Goal: Task Accomplishment & Management: Use online tool/utility

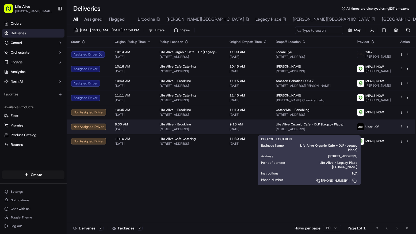
click at [292, 129] on div "Life Alive Organic Cafe - DLP (Legacy Place) 220 Legacy Pl, Dedham, MA 02026, U…" at bounding box center [312, 126] width 73 height 9
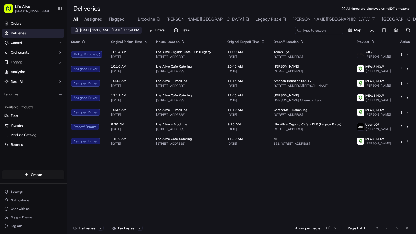
click at [129, 32] on span "09/16/2025 12:00 AM - 09/16/2025 11:59 PM" at bounding box center [109, 30] width 59 height 5
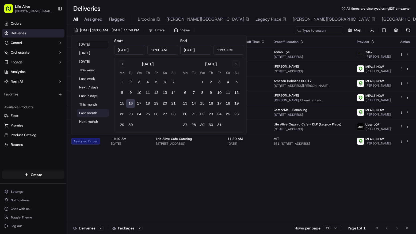
click at [89, 113] on button "Last month" at bounding box center [93, 112] width 32 height 7
type input "Aug 1, 2025"
type input "Aug 31, 2025"
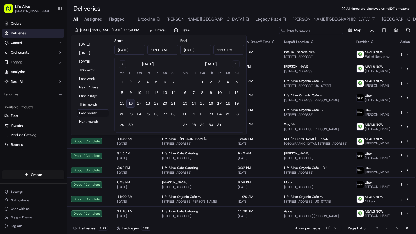
click at [312, 30] on input at bounding box center [311, 30] width 64 height 7
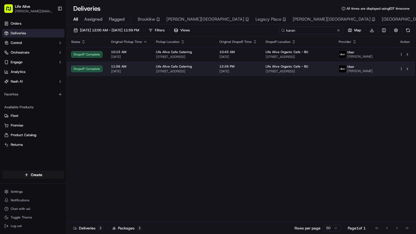
type input "karan"
click at [290, 70] on span "888 Commonwealth Ave, Boston, MA 02215, USA" at bounding box center [298, 71] width 65 height 4
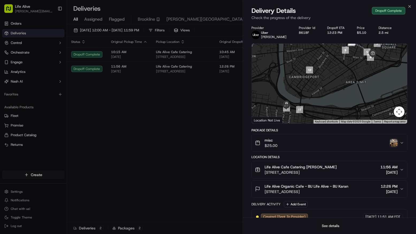
click at [325, 226] on button "See details" at bounding box center [331, 225] width 22 height 7
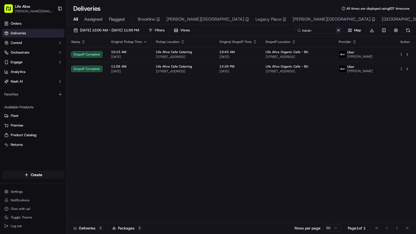
click at [341, 31] on button at bounding box center [338, 30] width 5 height 5
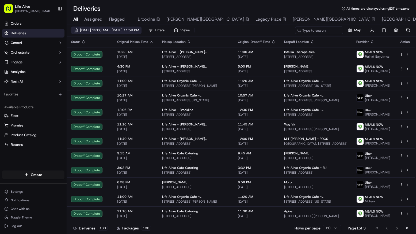
click at [139, 30] on span "08/01/2025 12:00 AM - 08/31/2025 11:59 PM" at bounding box center [109, 30] width 59 height 5
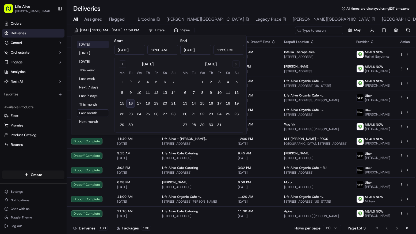
click at [98, 44] on button "Today" at bounding box center [93, 44] width 32 height 7
type input "Sep 16, 2025"
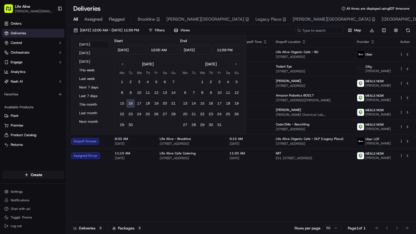
click at [167, 189] on div "Status Original Pickup Time Pickup Location Original Dropoff Time Dropoff Locat…" at bounding box center [241, 129] width 348 height 186
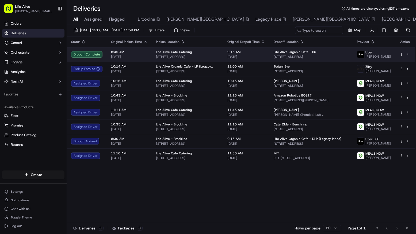
click at [235, 52] on span "9:15 AM" at bounding box center [247, 52] width 38 height 4
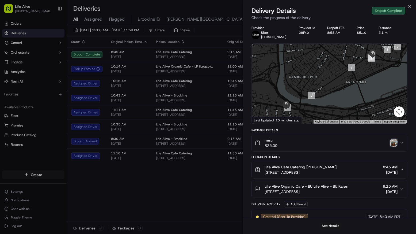
click at [322, 226] on button "See details" at bounding box center [331, 225] width 22 height 7
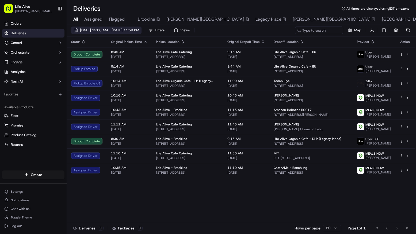
click at [119, 32] on span "09/16/2025 12:00 AM - 09/16/2025 11:59 PM" at bounding box center [109, 30] width 59 height 5
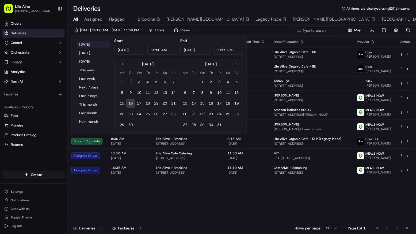
click at [100, 47] on button "Today" at bounding box center [93, 44] width 32 height 7
click at [176, 215] on div "Status Original Pickup Time Pickup Location Original Dropoff Time Dropoff Locat…" at bounding box center [241, 129] width 348 height 186
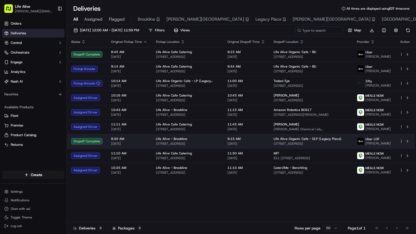
click at [287, 146] on span "220 Legacy Pl, Dedham, MA 02026, USA" at bounding box center [311, 143] width 75 height 4
click at [264, 142] on td "9:15 AM 09/16/2025" at bounding box center [246, 141] width 46 height 14
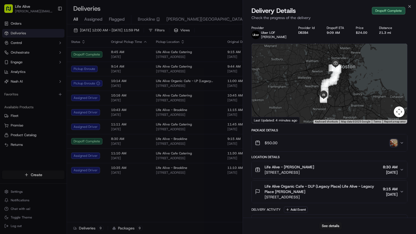
click at [393, 143] on img "button" at bounding box center [393, 142] width 7 height 7
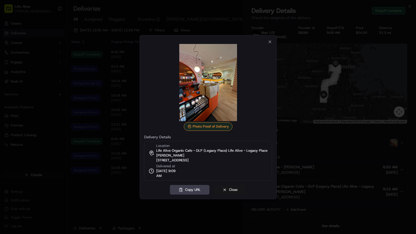
click at [228, 188] on button "Close" at bounding box center [230, 190] width 33 height 10
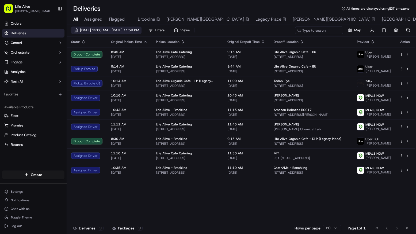
click at [139, 29] on span "09/16/2025 12:00 AM - 09/16/2025 11:59 PM" at bounding box center [109, 30] width 59 height 5
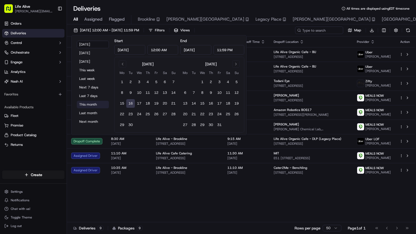
click at [93, 104] on button "This month" at bounding box center [93, 104] width 32 height 7
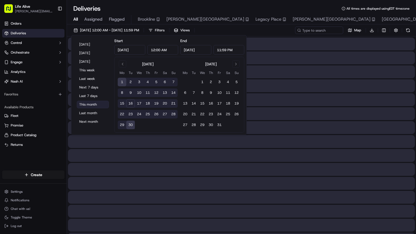
type input "Sep 1, 2025"
type input "Sep 30, 2025"
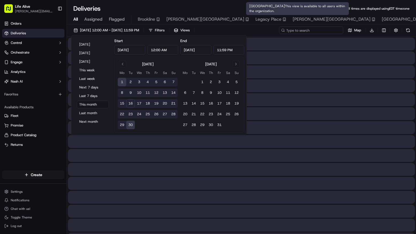
click at [308, 28] on input at bounding box center [311, 30] width 64 height 7
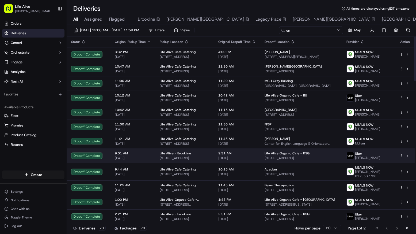
type input "en"
click at [279, 155] on span "Life Alive Organic Cafe - KSQ" at bounding box center [287, 153] width 45 height 4
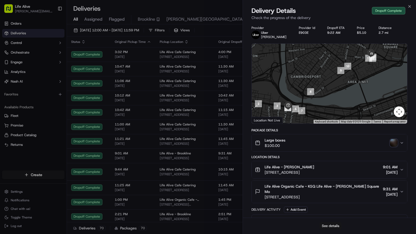
click at [336, 225] on button "See details" at bounding box center [331, 225] width 22 height 7
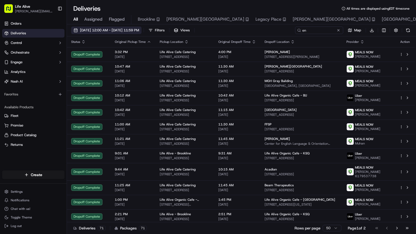
click at [138, 29] on span "09/01/2025 12:00 AM - 09/30/2025 11:59 PM" at bounding box center [109, 30] width 59 height 5
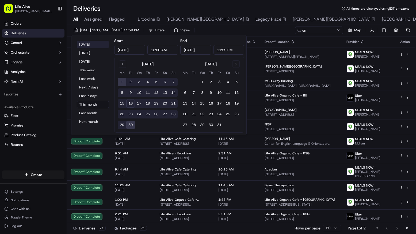
click at [100, 42] on button "Today" at bounding box center [93, 44] width 32 height 7
type input "Sep 16, 2025"
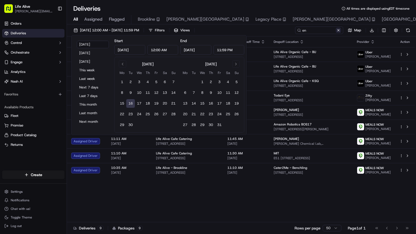
click at [338, 29] on button at bounding box center [338, 30] width 5 height 5
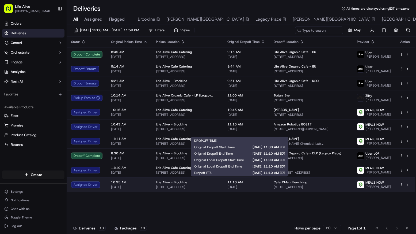
click at [230, 189] on span "[DATE]" at bounding box center [247, 187] width 38 height 4
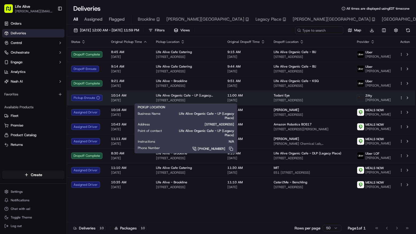
click at [203, 95] on span "Life Alive Organic Cafe - LP (Legacy Place)" at bounding box center [187, 95] width 63 height 4
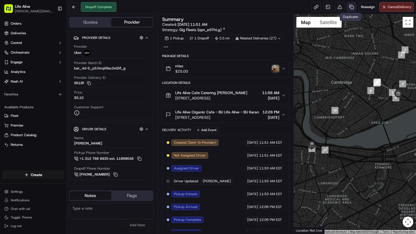
click at [349, 9] on link at bounding box center [352, 7] width 10 height 10
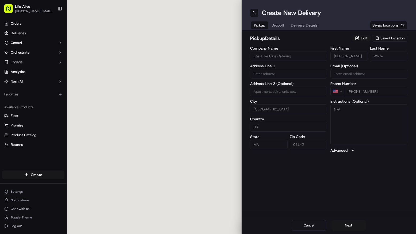
type input "[STREET_ADDRESS]"
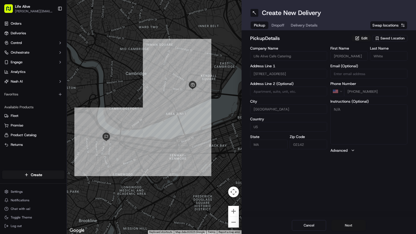
click at [344, 227] on button "Next" at bounding box center [349, 225] width 34 height 11
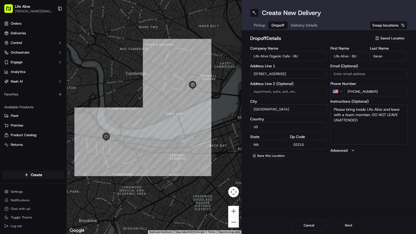
click at [344, 227] on button "Next" at bounding box center [349, 225] width 34 height 11
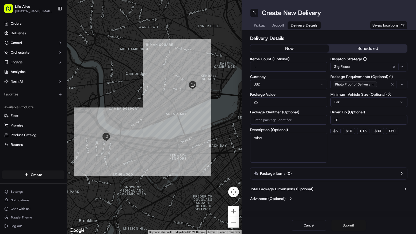
click at [348, 224] on button "Submit" at bounding box center [349, 225] width 34 height 11
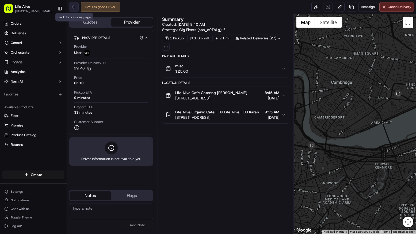
click at [73, 9] on button at bounding box center [74, 7] width 10 height 10
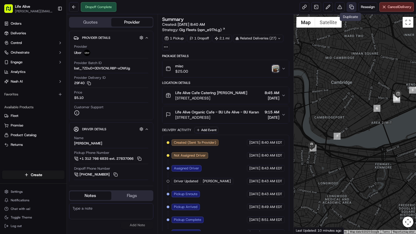
click at [351, 8] on link at bounding box center [352, 7] width 10 height 10
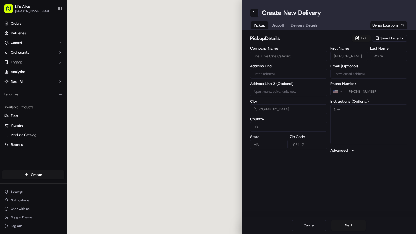
type input "[STREET_ADDRESS]"
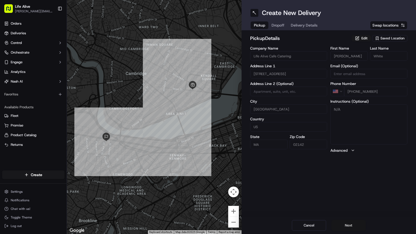
click at [341, 224] on button "Next" at bounding box center [349, 225] width 34 height 11
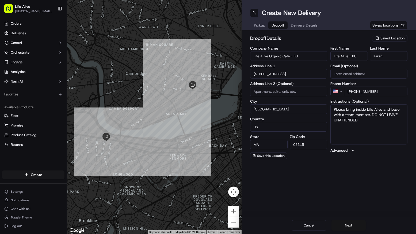
click at [341, 224] on button "Next" at bounding box center [349, 225] width 34 height 11
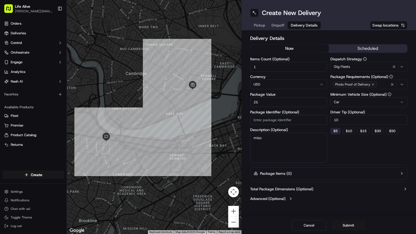
click at [339, 130] on button "$ 5" at bounding box center [336, 131] width 10 height 6
type input "5"
click at [349, 227] on button "Submit" at bounding box center [349, 225] width 34 height 11
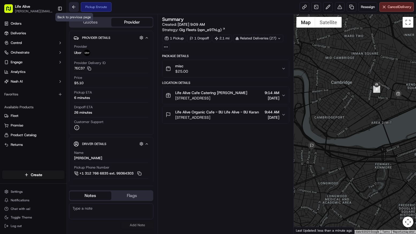
click at [74, 8] on button at bounding box center [74, 7] width 10 height 10
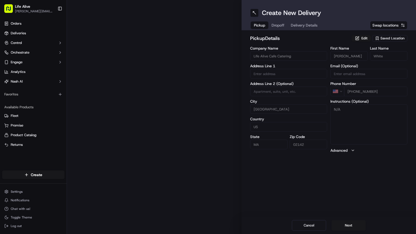
type input "[STREET_ADDRESS]"
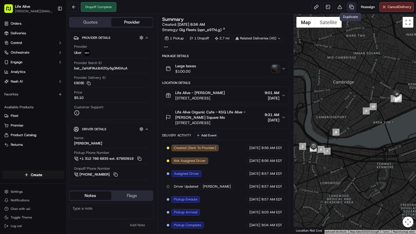
click at [349, 9] on link at bounding box center [352, 7] width 10 height 10
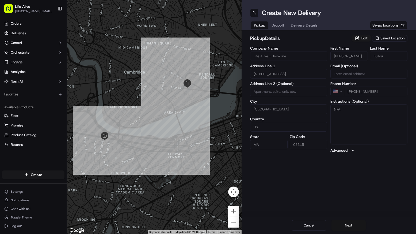
click at [340, 224] on button "Next" at bounding box center [349, 225] width 34 height 11
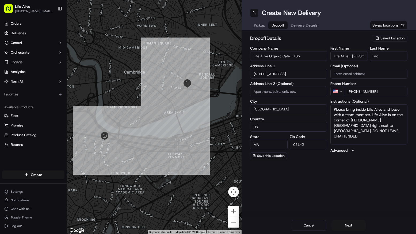
click at [385, 55] on input "Mo" at bounding box center [388, 56] width 37 height 10
type input "[PERSON_NAME]"
drag, startPoint x: 381, startPoint y: 90, endPoint x: 354, endPoint y: 92, distance: 26.6
type input "[PHONE_NUMBER]"
click at [348, 228] on button "Next" at bounding box center [349, 225] width 34 height 11
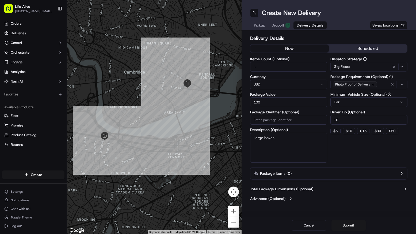
click at [295, 142] on textarea "Large boxes" at bounding box center [288, 148] width 77 height 30
type textarea "Large misc"
click at [340, 222] on button "Submit" at bounding box center [349, 225] width 34 height 11
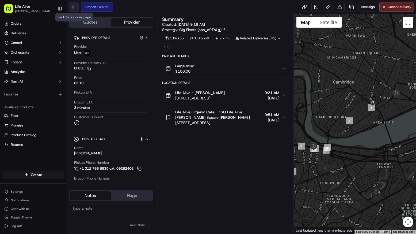
click at [74, 8] on button at bounding box center [74, 7] width 10 height 10
